Goal: Information Seeking & Learning: Learn about a topic

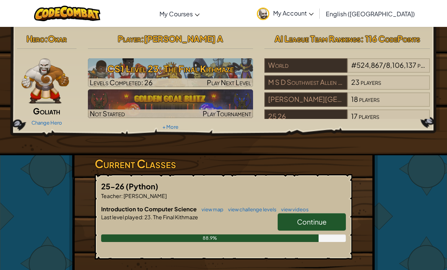
click at [323, 221] on span "Continue" at bounding box center [312, 221] width 30 height 9
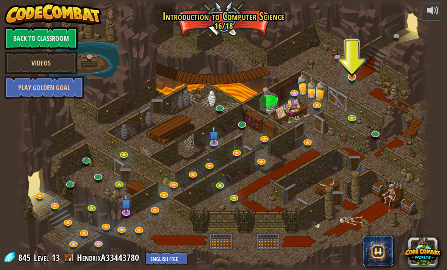
click at [352, 73] on img at bounding box center [352, 65] width 10 height 23
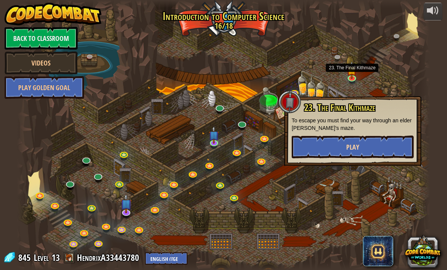
click at [389, 150] on button "Play" at bounding box center [352, 146] width 122 height 23
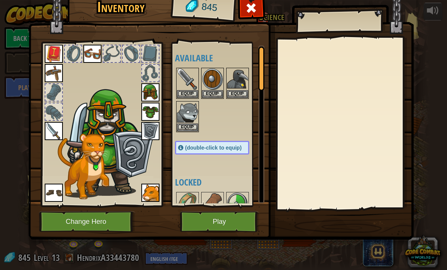
click at [240, 223] on button "Play" at bounding box center [219, 221] width 79 height 21
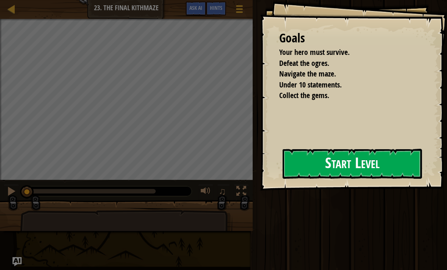
click at [308, 170] on button "Start Level" at bounding box center [351, 164] width 139 height 30
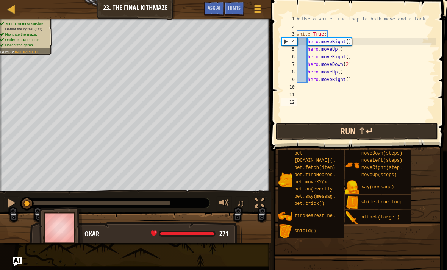
click at [330, 133] on button "Run ⇧↵" at bounding box center [357, 131] width 162 height 17
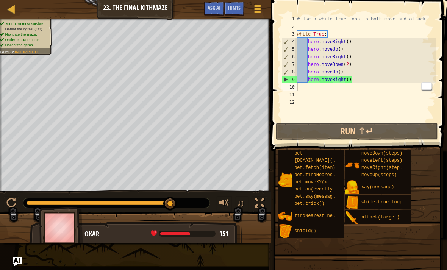
click at [361, 84] on div "# Use a while-true loop to both move and attack. while True : hero . moveRight …" at bounding box center [365, 75] width 140 height 121
type textarea "hero.moveRight()"
click at [356, 83] on div "# Use a while-true loop to both move and attack. while True : hero . moveRight …" at bounding box center [365, 75] width 140 height 121
click at [356, 82] on div "# Use a while-true loop to both move and attack. while True : hero . moveRight …" at bounding box center [365, 75] width 140 height 121
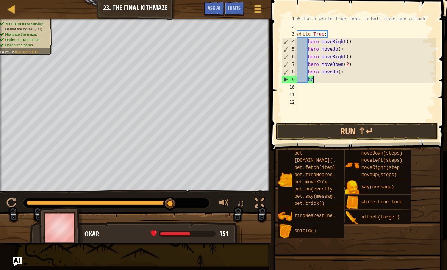
type textarea "h"
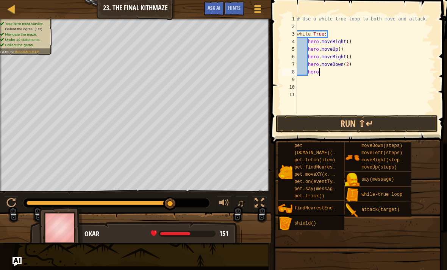
type textarea "h"
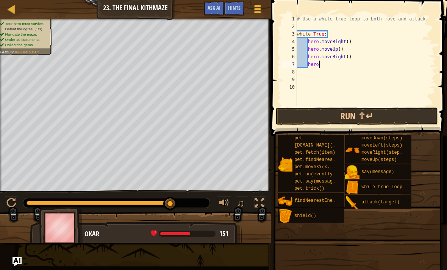
type textarea "h"
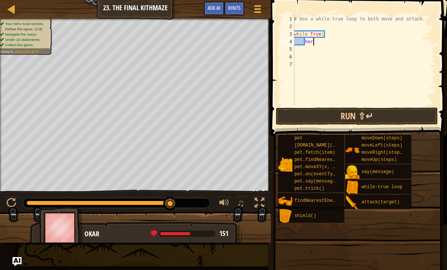
type textarea "h"
type textarea "w"
type textarea "#"
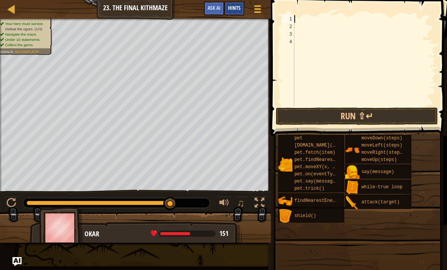
click at [235, 4] on div "Hints" at bounding box center [234, 9] width 20 height 14
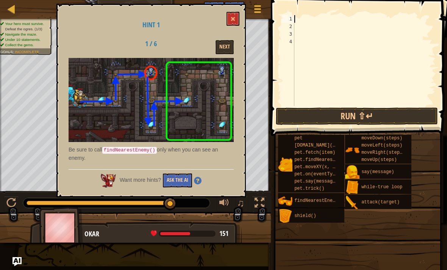
click at [174, 184] on button "Ask the AI" at bounding box center [177, 180] width 29 height 14
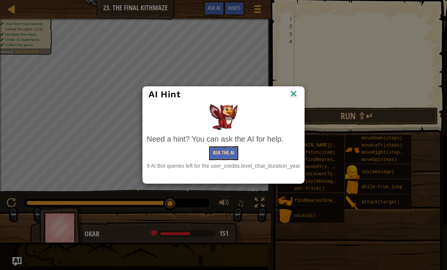
click at [227, 157] on button "Ask the AI" at bounding box center [223, 153] width 29 height 14
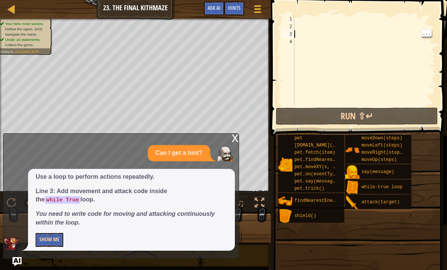
click at [47, 242] on button "Show Me" at bounding box center [50, 240] width 28 height 14
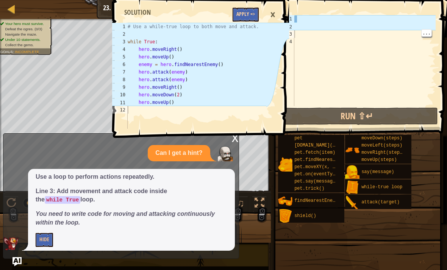
click at [241, 11] on button "Apply =>" at bounding box center [245, 15] width 26 height 14
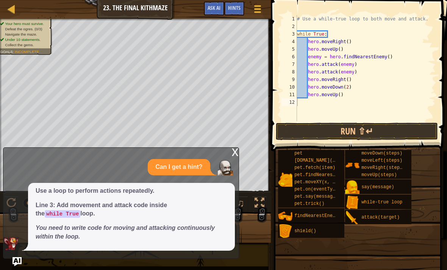
click at [355, 143] on span at bounding box center [357, 254] width 171 height 224
click at [354, 133] on button "Run ⇧↵" at bounding box center [357, 131] width 162 height 17
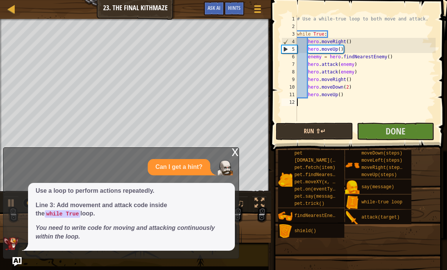
click at [332, 133] on button "Run ⇧↵" at bounding box center [314, 131] width 77 height 17
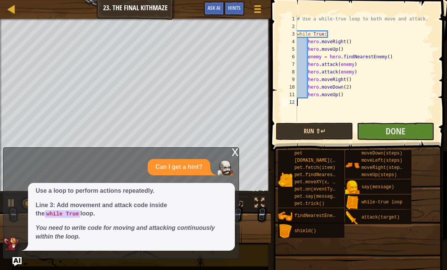
click at [328, 138] on button "Run ⇧↵" at bounding box center [314, 131] width 77 height 17
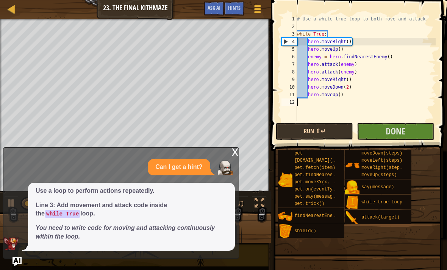
click at [314, 132] on button "Run ⇧↵" at bounding box center [314, 131] width 77 height 17
click at [324, 126] on button "Run ⇧↵" at bounding box center [314, 131] width 77 height 17
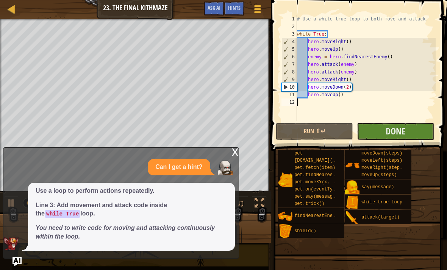
click at [411, 126] on button "Done" at bounding box center [394, 131] width 77 height 17
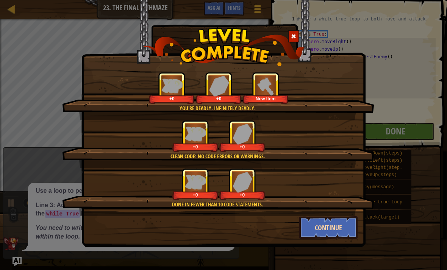
click at [328, 237] on button "Continue" at bounding box center [328, 227] width 59 height 23
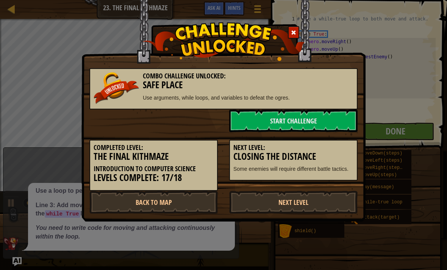
click at [335, 240] on div "Combo Challenge Unlocked: Safe Place Use arguments, while loops, and variables …" at bounding box center [223, 135] width 447 height 270
click at [312, 128] on link "Start Challenge" at bounding box center [293, 120] width 128 height 23
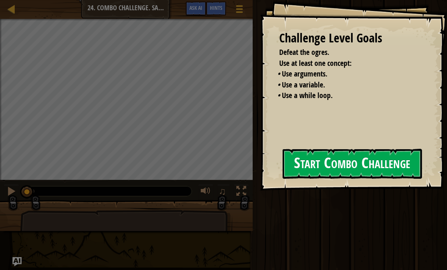
click at [324, 167] on button "Start Combo Challenge" at bounding box center [351, 164] width 139 height 30
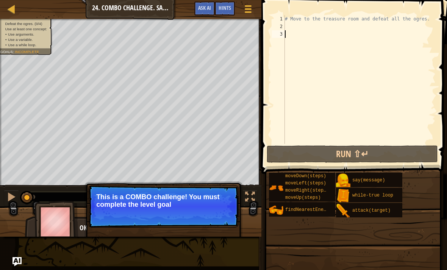
click at [224, 224] on p "Skip (esc) Continue This is a COMBO challenge! You must complete the level goal" at bounding box center [163, 206] width 150 height 42
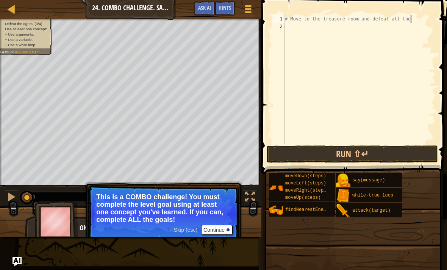
click at [210, 227] on button "Continue" at bounding box center [216, 230] width 31 height 10
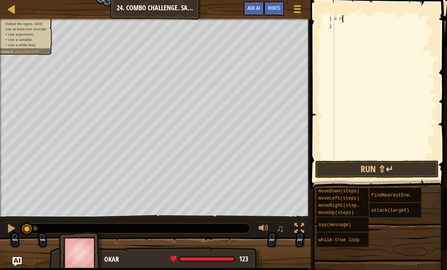
type textarea "#"
type textarea "h"
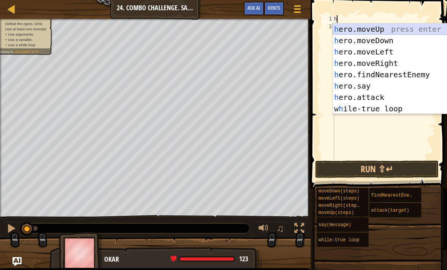
click at [385, 28] on div "h ero.moveUp press enter h ero.moveDown press enter h ero.moveLeft press enter …" at bounding box center [403, 80] width 143 height 114
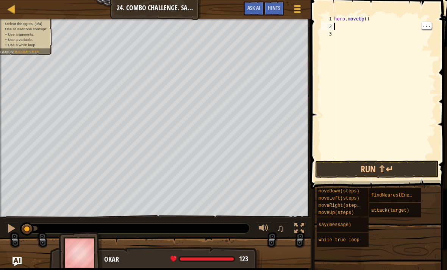
click at [367, 16] on div "hero . moveUp ( )" at bounding box center [383, 94] width 103 height 159
type textarea "hero.moveUp(4)"
click at [366, 166] on button "Run ⇧↵" at bounding box center [376, 168] width 123 height 17
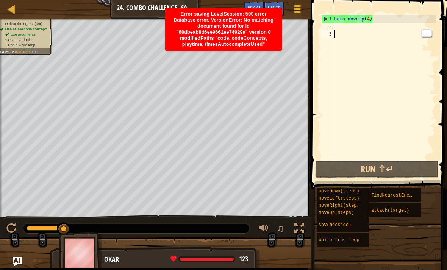
scroll to position [4, 0]
click at [347, 25] on div "hero . moveUp ( 4 )" at bounding box center [383, 94] width 103 height 159
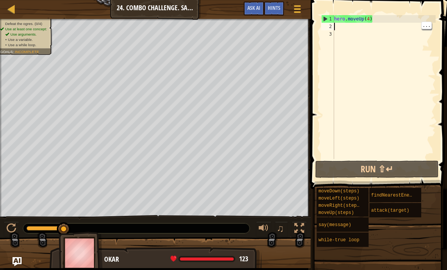
type textarea "h"
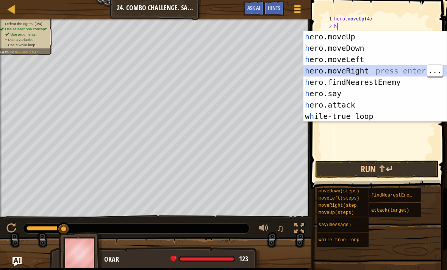
click at [356, 73] on div "h ero.moveUp press enter h ero.moveDown press enter h ero.moveLeft press enter …" at bounding box center [374, 88] width 143 height 114
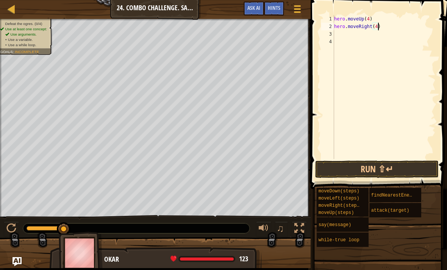
scroll to position [4, 3]
type textarea "hero.moveRight(4)"
click at [348, 167] on button "Run ⇧↵" at bounding box center [376, 168] width 123 height 17
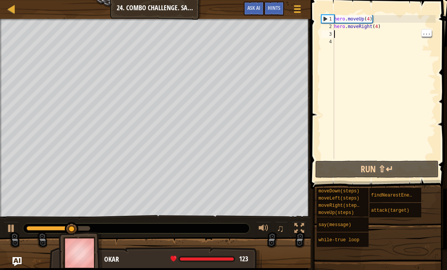
scroll to position [4, 0]
type textarea "h"
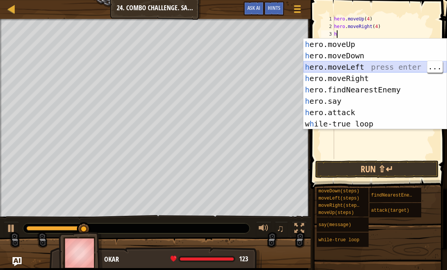
click at [359, 63] on div "h ero.moveUp press enter h ero.moveDown press enter h ero.moveLeft press enter …" at bounding box center [374, 96] width 143 height 114
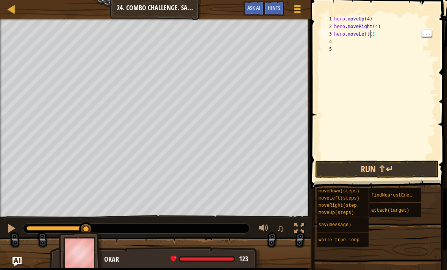
click at [369, 35] on div "hero . moveUp ( 4 ) hero . moveRight ( 4 ) hero . moveLeft ( )" at bounding box center [383, 94] width 103 height 159
type textarea "()"
type textarea "h"
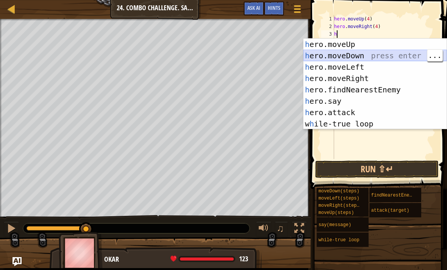
click at [357, 55] on div "h ero.moveUp press enter h ero.moveDown press enter h ero.moveLeft press enter …" at bounding box center [374, 96] width 143 height 114
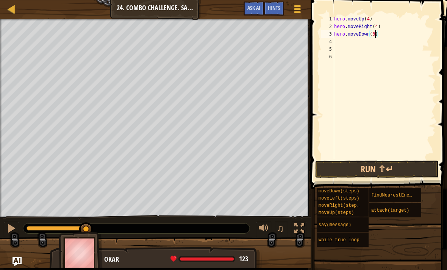
scroll to position [4, 3]
type textarea "hero.moveDown(3)"
click at [354, 166] on button "Run ⇧↵" at bounding box center [376, 168] width 123 height 17
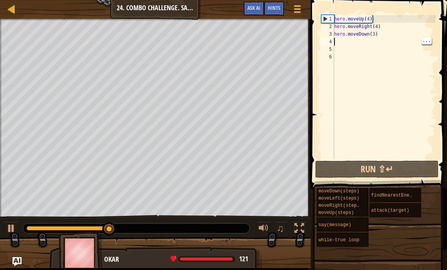
scroll to position [4, 0]
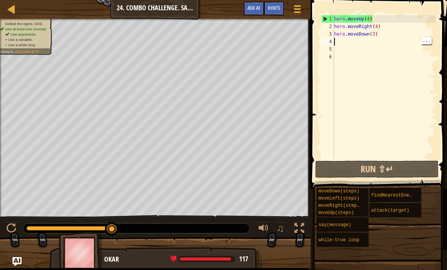
type textarea "h"
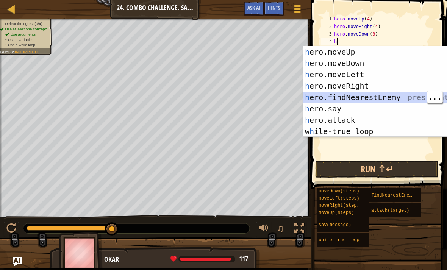
click at [379, 98] on div "h ero.moveUp press enter h ero.moveDown press enter h ero.moveLeft press enter …" at bounding box center [374, 103] width 143 height 114
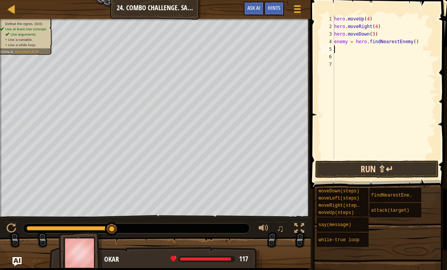
click at [350, 170] on button "Run ⇧↵" at bounding box center [376, 168] width 123 height 17
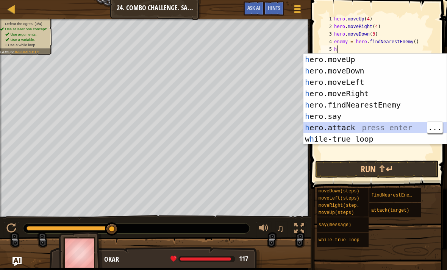
click at [340, 131] on div "h ero.moveUp press enter h ero.moveDown press enter h ero.moveLeft press enter …" at bounding box center [374, 111] width 143 height 114
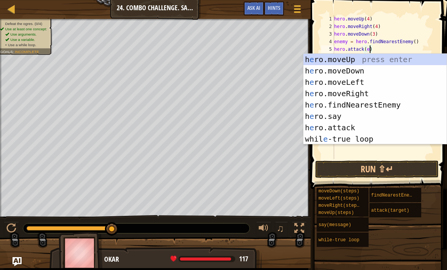
scroll to position [4, 3]
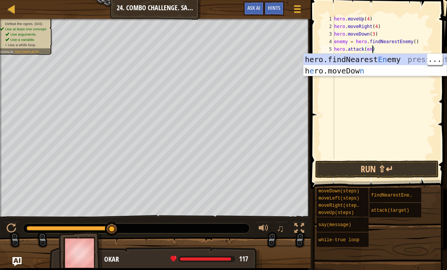
click at [358, 64] on div "hero.findNearest En emy press enter h e ro.moveDow n press enter" at bounding box center [374, 76] width 143 height 45
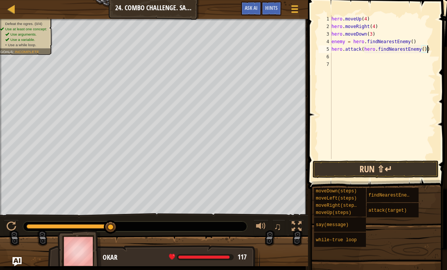
click at [390, 170] on button "Run ⇧↵" at bounding box center [375, 168] width 126 height 17
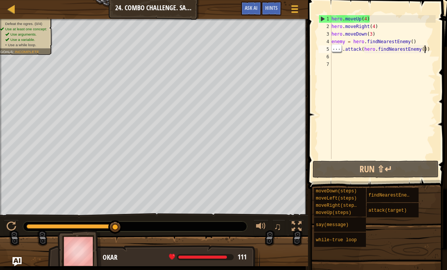
click at [424, 51] on div "hero . moveUp ( 4 ) hero . moveRight ( 4 ) hero . moveDown ( 3 ) enemy = hero .…" at bounding box center [383, 94] width 106 height 159
click at [428, 53] on div "hero . moveUp ( 4 ) hero . moveRight ( 4 ) hero . moveDown ( 3 ) enemy = hero .…" at bounding box center [383, 94] width 106 height 159
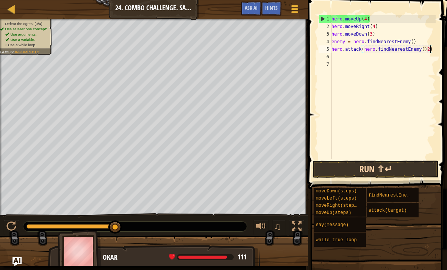
click at [344, 170] on button "Run ⇧↵" at bounding box center [375, 168] width 126 height 17
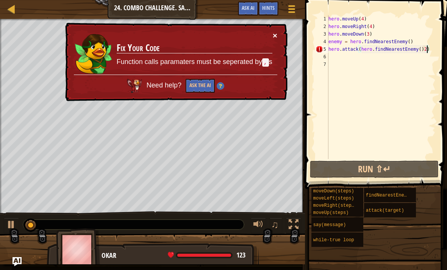
click at [275, 37] on button "×" at bounding box center [274, 35] width 5 height 8
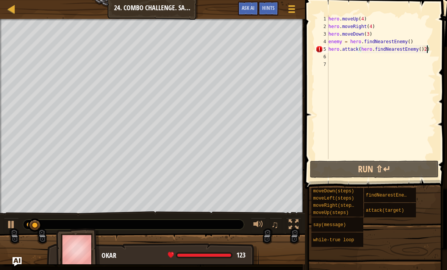
type textarea "hero.attack(hero.findNearestEnemy())"
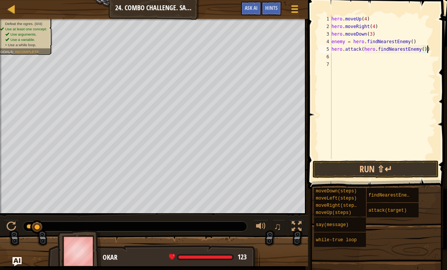
scroll to position [4, 0]
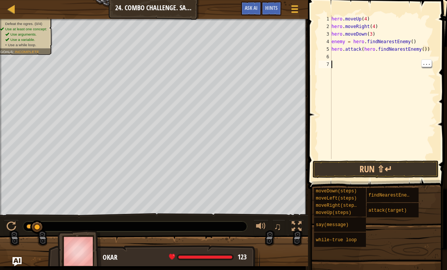
click at [342, 56] on div "hero . moveUp ( 4 ) hero . moveRight ( 4 ) hero . moveDown ( 3 ) enemy = hero .…" at bounding box center [384, 94] width 109 height 159
type textarea "h"
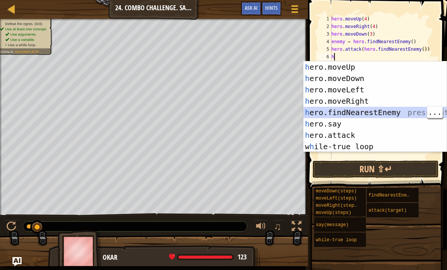
click at [368, 112] on div "h ero.moveUp press enter h ero.moveDown press enter h ero.moveLeft press enter …" at bounding box center [374, 118] width 143 height 114
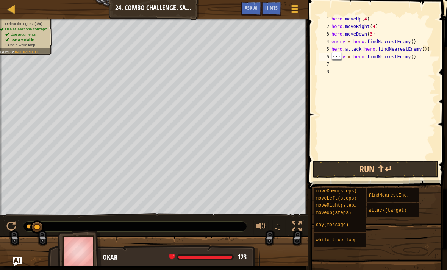
click at [412, 57] on div "hero . moveUp ( 4 ) hero . moveRight ( 4 ) hero . moveDown ( 3 ) enemy = hero .…" at bounding box center [383, 94] width 106 height 159
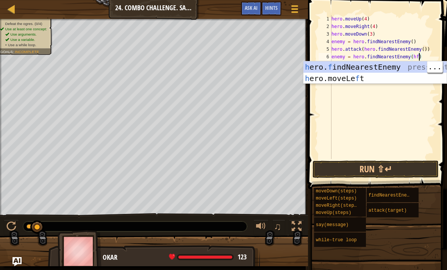
click at [366, 65] on div "h ero. f indNearestEnemy press enter h ero.moveLe f t press enter" at bounding box center [374, 83] width 143 height 45
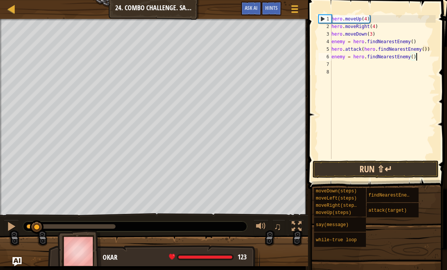
click at [360, 171] on button "Run ⇧↵" at bounding box center [375, 168] width 126 height 17
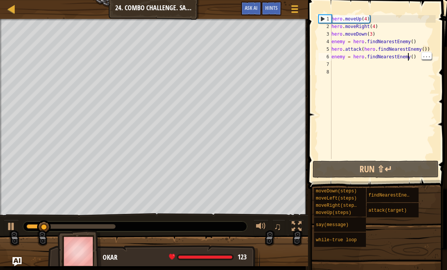
click at [415, 59] on div "hero . moveUp ( 4 ) hero . moveRight ( 4 ) hero . moveDown ( 3 ) enemy = hero .…" at bounding box center [383, 94] width 106 height 159
click at [412, 58] on div "hero . moveUp ( 4 ) hero . moveRight ( 4 ) hero . moveDown ( 3 ) enemy = hero .…" at bounding box center [383, 94] width 106 height 159
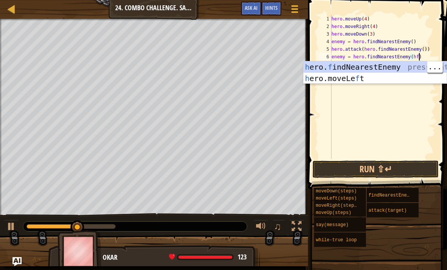
click at [356, 65] on div "h ero. f indNearestEnemy press enter h ero.moveLe f t press enter" at bounding box center [374, 83] width 143 height 45
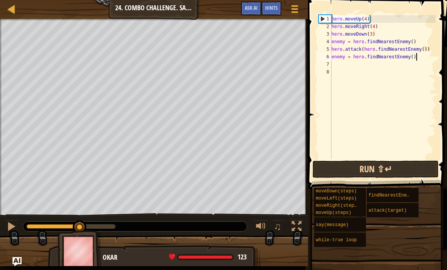
click at [369, 173] on button "Run ⇧↵" at bounding box center [375, 168] width 126 height 17
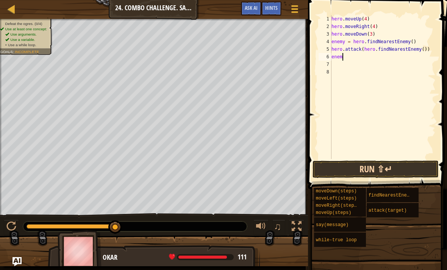
scroll to position [4, 0]
type textarea "e"
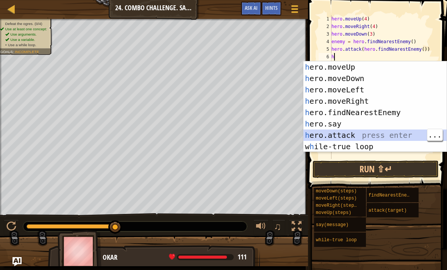
click at [348, 135] on div "h ero.moveUp press enter h ero.moveDown press enter h ero.moveLeft press enter …" at bounding box center [374, 118] width 143 height 114
type textarea "hero.attack(enemy)"
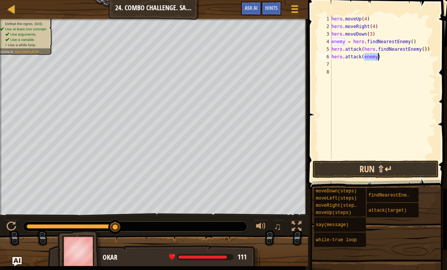
click at [355, 164] on button "Run ⇧↵" at bounding box center [375, 168] width 126 height 17
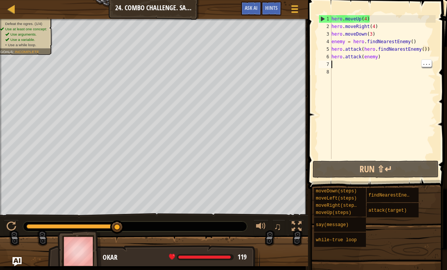
type textarea "h"
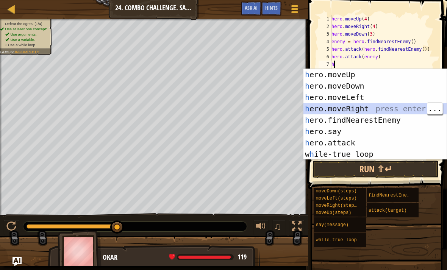
click at [353, 98] on div "h ero.moveUp press enter h ero.moveDown press enter h ero.moveLeft press enter …" at bounding box center [374, 126] width 143 height 114
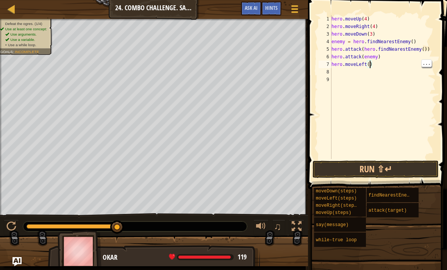
click at [370, 68] on div "hero . moveUp ( 4 ) hero . moveRight ( 4 ) hero . moveDown ( 3 ) enemy = hero .…" at bounding box center [383, 94] width 106 height 159
type textarea "hero.moveLeft(2)"
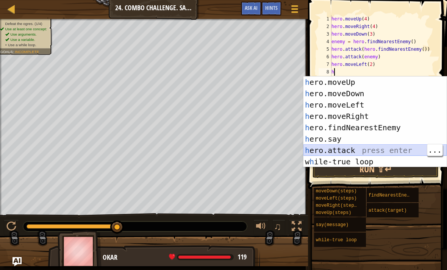
click at [346, 151] on div "h ero.moveUp press enter h ero.moveDown press enter h ero.moveLeft press enter …" at bounding box center [374, 133] width 143 height 114
type textarea "hero.attack(enemy)"
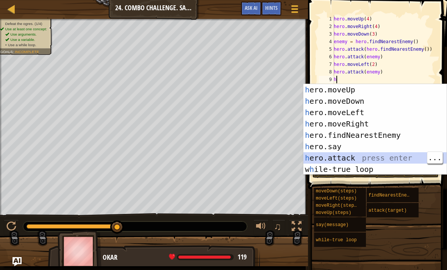
click at [349, 159] on div "h ero.moveUp press enter h ero.moveDown press enter h ero.moveLeft press enter …" at bounding box center [374, 141] width 143 height 114
type textarea "hero.attack(enemy)"
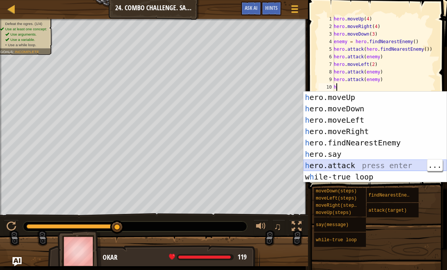
click at [343, 168] on div "h ero.moveUp press enter h ero.moveDown press enter h ero.moveLeft press enter …" at bounding box center [374, 149] width 143 height 114
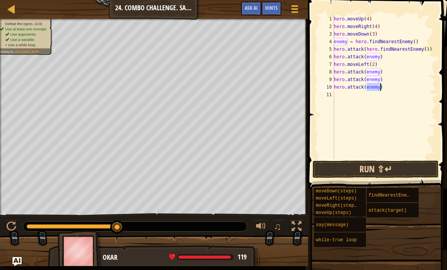
click at [355, 171] on button "Run ⇧↵" at bounding box center [375, 168] width 126 height 17
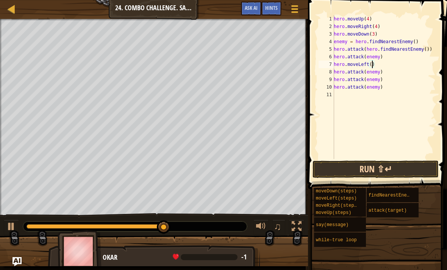
click at [357, 163] on button "Run ⇧↵" at bounding box center [375, 168] width 126 height 17
click at [380, 72] on div "hero . moveUp ( 4 ) hero . moveRight ( 4 ) hero . moveDown ( 3 ) enemy = hero .…" at bounding box center [383, 94] width 103 height 159
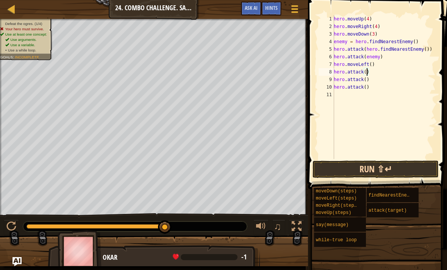
click at [400, 165] on button "Run ⇧↵" at bounding box center [375, 168] width 126 height 17
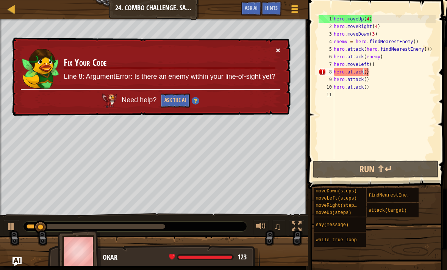
click at [279, 52] on button "×" at bounding box center [278, 50] width 5 height 8
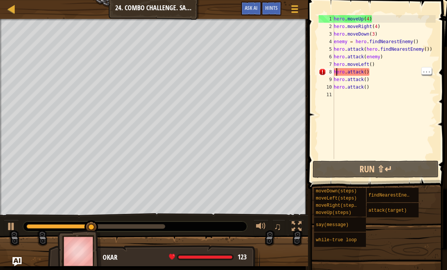
click at [335, 68] on div "hero . moveUp ( 4 ) hero . moveRight ( 4 ) hero . moveDown ( 3 ) enemy = hero .…" at bounding box center [383, 94] width 103 height 159
click at [381, 70] on div "hero . moveUp ( 4 ) hero . moveRight ( 4 ) hero . moveDown ( 3 ) enemy = hero .…" at bounding box center [383, 94] width 103 height 159
click at [369, 71] on div "hero . moveUp ( 4 ) hero . moveRight ( 4 ) hero . moveDown ( 3 ) enemy = hero .…" at bounding box center [383, 94] width 103 height 159
click at [367, 72] on div "hero . moveUp ( 4 ) hero . moveRight ( 4 ) hero . moveDown ( 3 ) enemy = hero .…" at bounding box center [383, 94] width 103 height 159
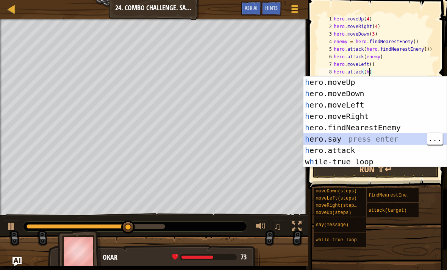
click at [362, 128] on div "h ero.moveUp press enter h ero.moveDown press enter h ero.moveLeft press enter …" at bounding box center [374, 133] width 143 height 114
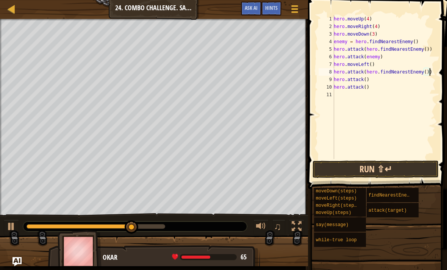
click at [367, 175] on button "Run ⇧↵" at bounding box center [375, 168] width 126 height 17
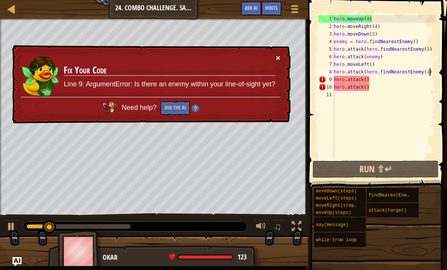
click at [279, 61] on button "×" at bounding box center [278, 58] width 5 height 8
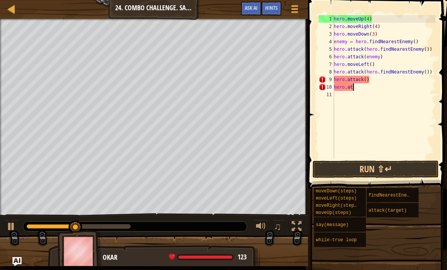
scroll to position [4, 0]
type textarea "h"
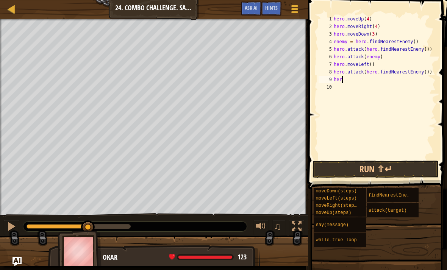
type textarea "h"
click at [357, 177] on button "Run ⇧↵" at bounding box center [375, 168] width 126 height 17
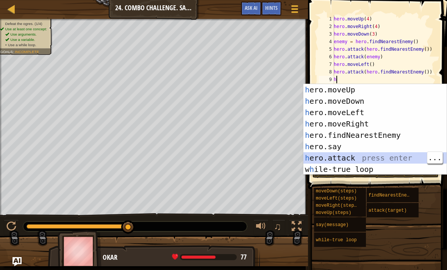
click at [356, 158] on div "h ero.moveUp press enter h ero.moveDown press enter h ero.moveLeft press enter …" at bounding box center [374, 141] width 143 height 114
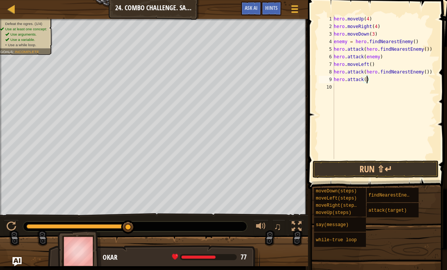
scroll to position [4, 3]
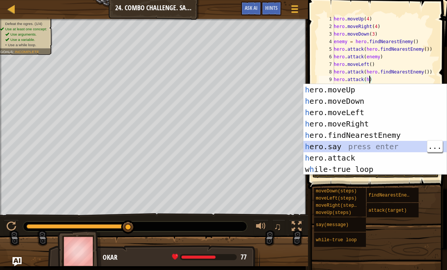
click at [355, 134] on div "h ero.moveUp press enter h ero.moveDown press enter h ero.moveLeft press enter …" at bounding box center [374, 141] width 143 height 114
type textarea "hero.attack(hero.findNearestEnemy())"
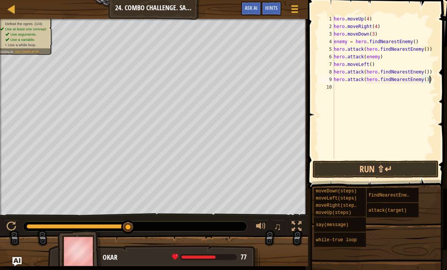
scroll to position [4, 0]
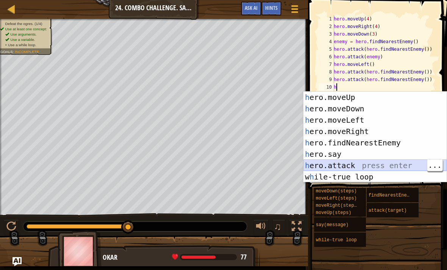
click at [353, 167] on div "h ero.moveUp press enter h ero.moveDown press enter h ero.moveLeft press enter …" at bounding box center [374, 149] width 143 height 114
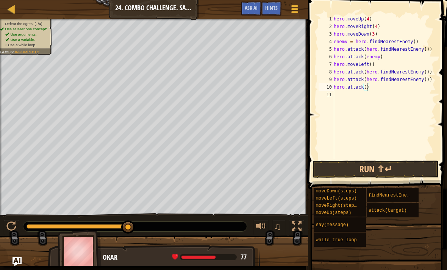
scroll to position [4, 3]
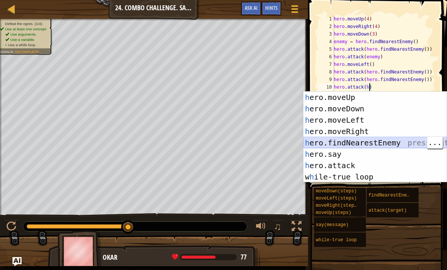
click at [374, 142] on div "h ero.moveUp press enter h ero.moveDown press enter h ero.moveLeft press enter …" at bounding box center [374, 149] width 143 height 114
type textarea "hero.attack(hero.findNearestEnemy())"
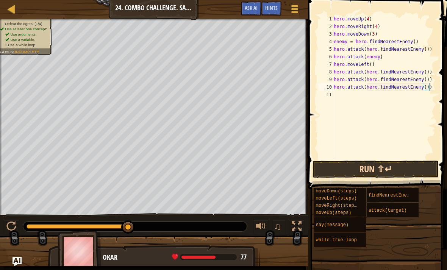
click at [371, 168] on button "Run ⇧↵" at bounding box center [375, 168] width 126 height 17
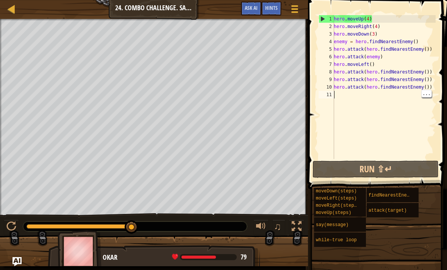
scroll to position [4, 0]
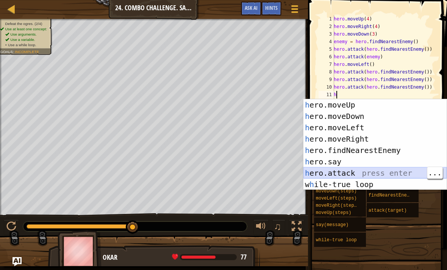
click at [350, 173] on div "h ero.moveUp press enter h ero.moveDown press enter h ero.moveLeft press enter …" at bounding box center [374, 156] width 143 height 114
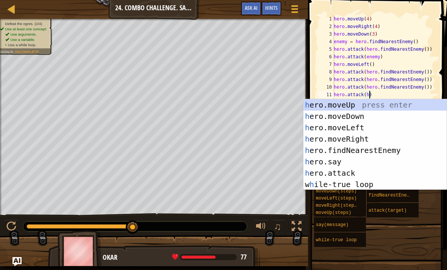
scroll to position [4, 3]
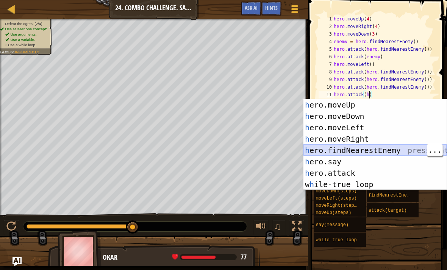
click at [376, 149] on div "h ero.moveUp press enter h ero.moveDown press enter h ero.moveLeft press enter …" at bounding box center [374, 156] width 143 height 114
type textarea "hero.attack(hero.findNearestEnemy())"
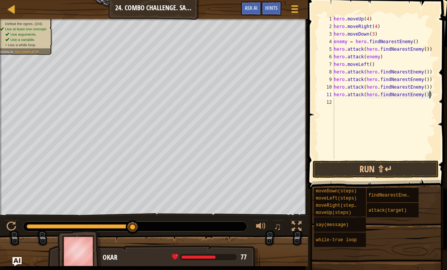
scroll to position [4, 0]
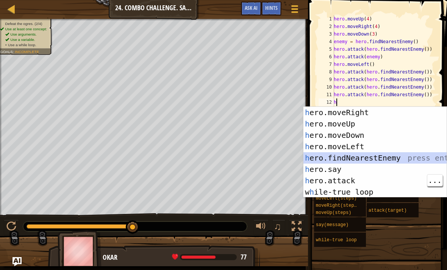
click at [349, 183] on div "h ero.moveRight press enter h ero.moveUp press enter h ero.moveDown press enter…" at bounding box center [374, 164] width 143 height 114
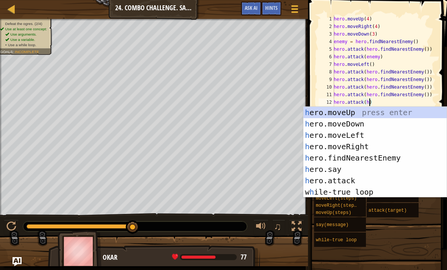
scroll to position [4, 3]
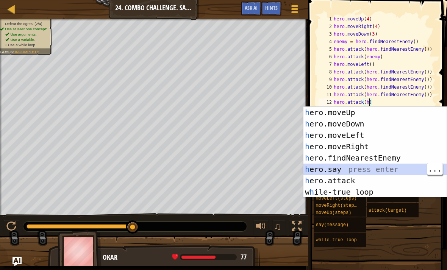
click at [380, 158] on div "h ero.moveUp press enter h ero.moveDown press enter h ero.moveLeft press enter …" at bounding box center [374, 164] width 143 height 114
type textarea "hero.attack(hero.findNearestEnemy())"
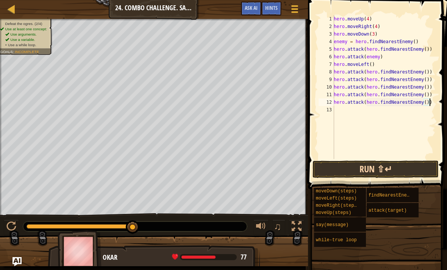
click at [376, 172] on button "Run ⇧↵" at bounding box center [375, 168] width 126 height 17
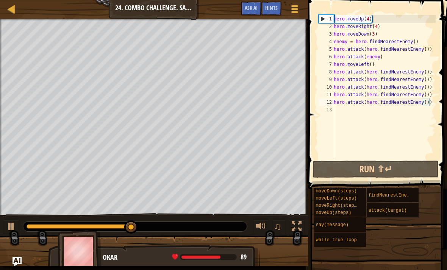
scroll to position [4, 0]
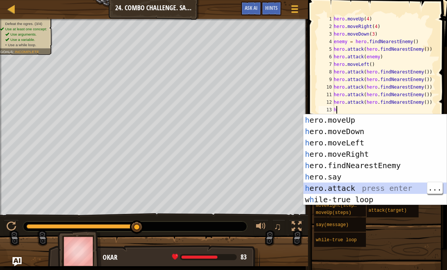
click at [358, 189] on div "h ero.moveUp press enter h ero.moveDown press enter h ero.moveLeft press enter …" at bounding box center [374, 171] width 143 height 114
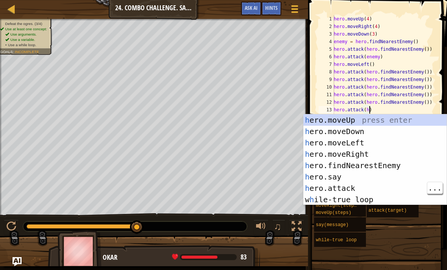
scroll to position [4, 3]
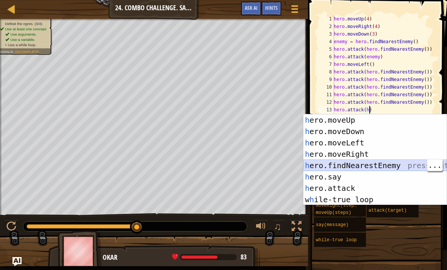
click at [384, 166] on div "h ero.moveUp press enter h ero.moveDown press enter h ero.moveLeft press enter …" at bounding box center [374, 171] width 143 height 114
type textarea "hero.attack(hero.findNearestEnemy())"
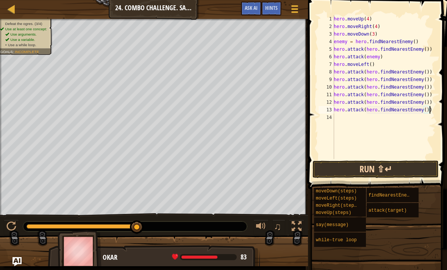
click at [381, 172] on button "Run ⇧↵" at bounding box center [375, 168] width 126 height 17
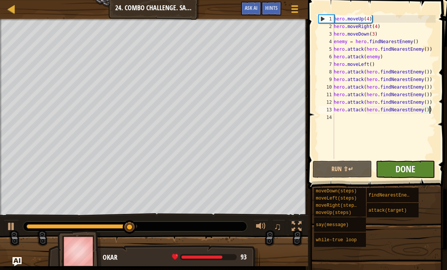
click at [403, 171] on span "Done" at bounding box center [405, 169] width 20 height 12
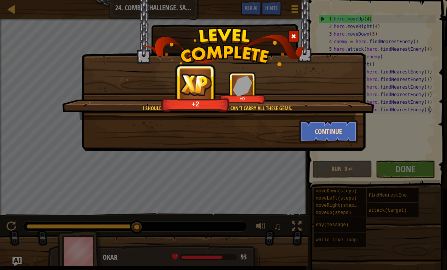
click at [338, 134] on button "Continue" at bounding box center [328, 131] width 59 height 23
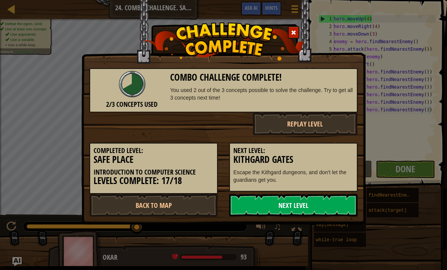
click at [320, 206] on link "Next Level" at bounding box center [293, 205] width 128 height 23
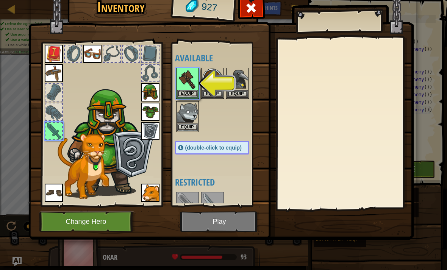
click at [196, 94] on button "Equip" at bounding box center [187, 94] width 21 height 8
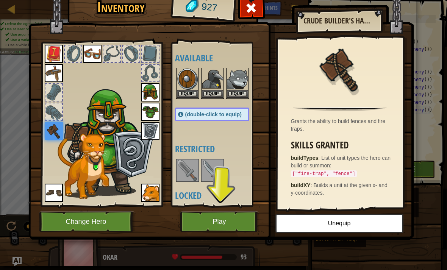
click at [239, 223] on button "Play" at bounding box center [219, 221] width 79 height 21
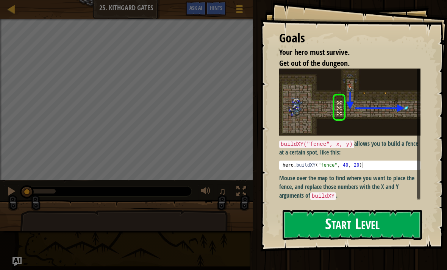
click at [386, 210] on button "Start Level" at bounding box center [351, 225] width 139 height 30
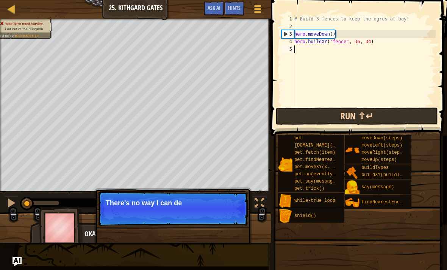
click at [392, 114] on button "Run ⇧↵" at bounding box center [357, 115] width 162 height 17
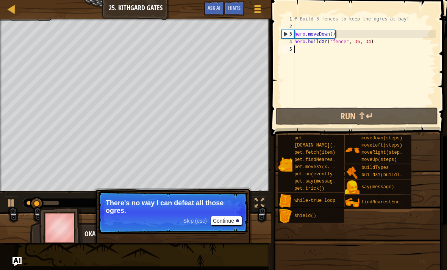
click at [233, 218] on button "Continue" at bounding box center [225, 221] width 31 height 10
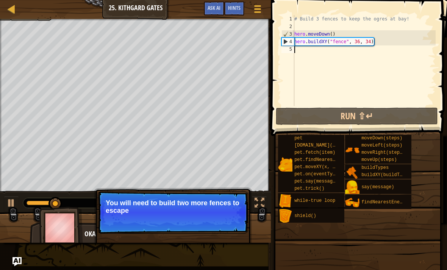
click at [241, 230] on p "Skip (esc) Continue You will need to build two more fences to escape" at bounding box center [173, 212] width 150 height 42
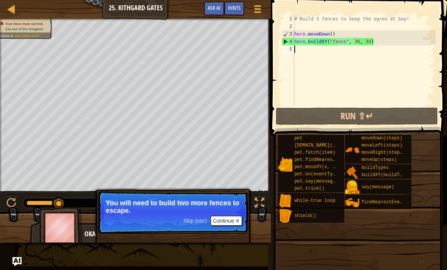
click at [232, 219] on button "Continue" at bounding box center [225, 221] width 31 height 10
click at [235, 215] on p "Skip (esc) Continue Hover over the map to find x-y coordinates f" at bounding box center [173, 212] width 150 height 42
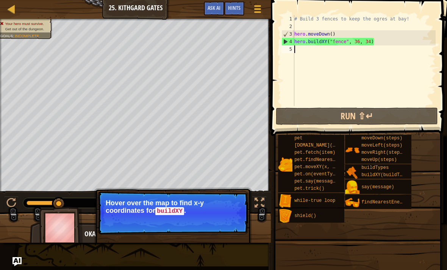
click at [238, 220] on div at bounding box center [237, 221] width 3 height 3
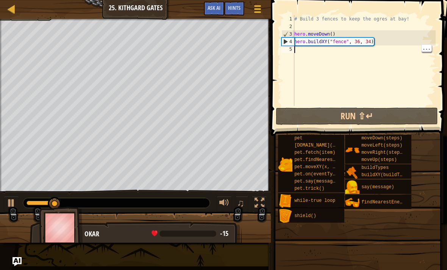
scroll to position [4, 0]
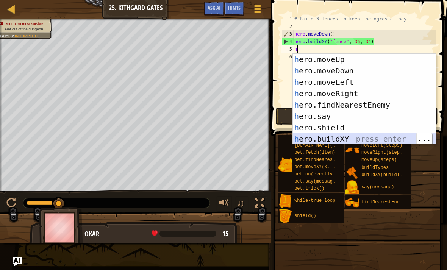
click at [342, 141] on div "h ero.moveUp press enter h ero.moveDown press enter h ero.moveLeft press enter …" at bounding box center [364, 111] width 143 height 114
type textarea "hero.buildXY("fence", 36, 30)"
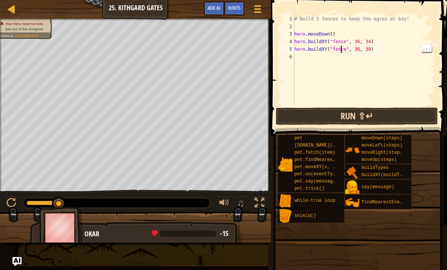
click at [363, 118] on button "Run ⇧↵" at bounding box center [357, 115] width 162 height 17
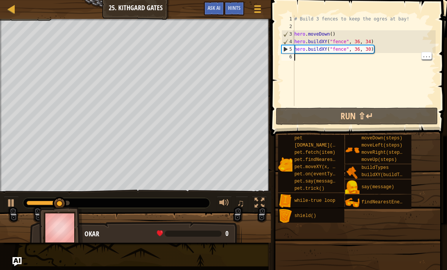
click at [312, 61] on div "# Build 3 fences to keep the ogres at bay! hero . moveDown ( ) hero . buildXY (…" at bounding box center [364, 68] width 143 height 106
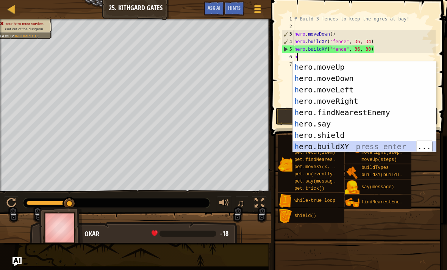
click at [346, 146] on div "h ero.moveUp press enter h ero.moveDown press enter h ero.moveLeft press enter …" at bounding box center [364, 118] width 143 height 114
type textarea "hero.buildXY("fence", 36, 30)"
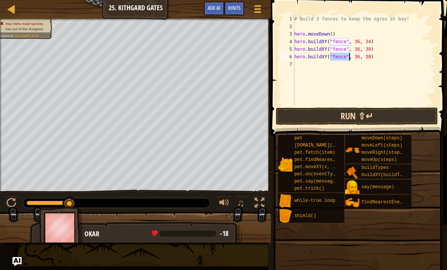
click at [344, 118] on button "Run ⇧↵" at bounding box center [357, 115] width 162 height 17
type textarea "hero.buildXY("fence", 36, 31)"
click at [325, 127] on span at bounding box center [357, 239] width 171 height 224
click at [344, 114] on button "Run ⇧↵" at bounding box center [357, 115] width 162 height 17
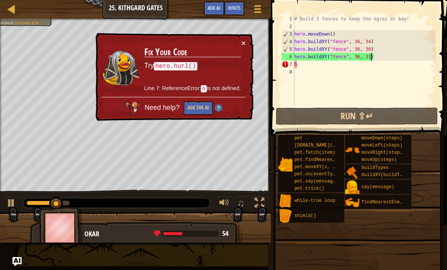
click at [236, 41] on td "Fix Your Code Try hero.hurl() Line 7: ReferenceError: h is not defined." at bounding box center [192, 68] width 97 height 58
